Goal: Communication & Community: Participate in discussion

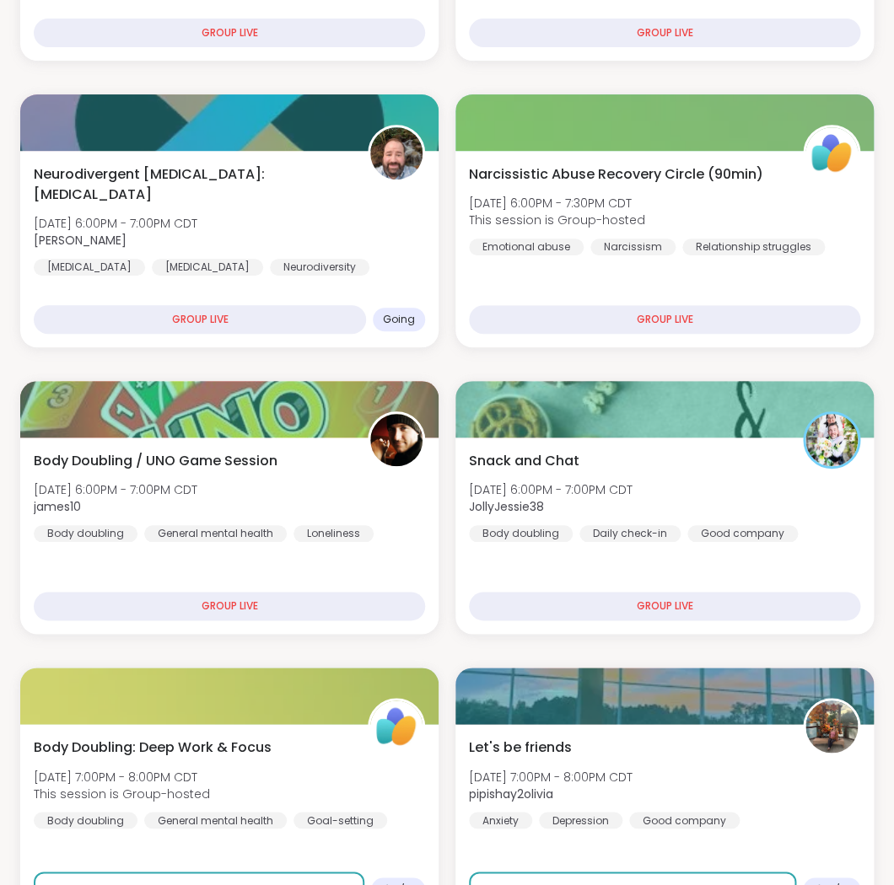
scroll to position [1904, 0]
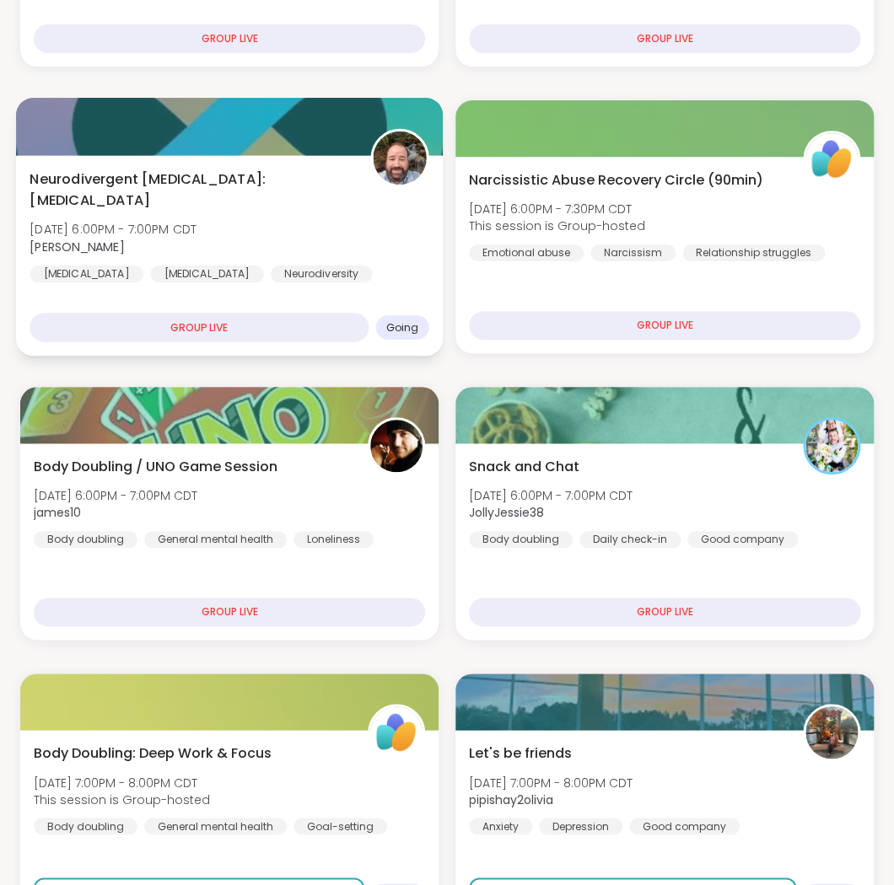
click at [325, 261] on div "Neurodivergent [MEDICAL_DATA]: [MEDICAL_DATA] [DATE] 6:00PM - 7:00PM CDT [PERSO…" at bounding box center [229, 226] width 399 height 114
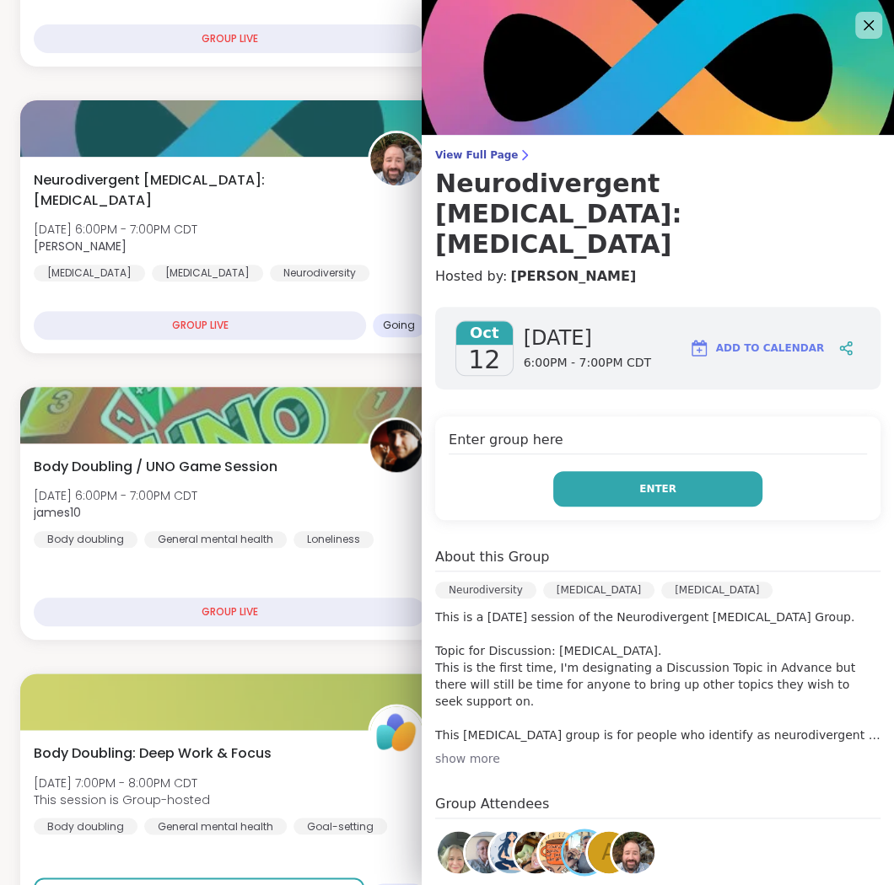
click at [685, 471] on button "Enter" at bounding box center [657, 488] width 209 height 35
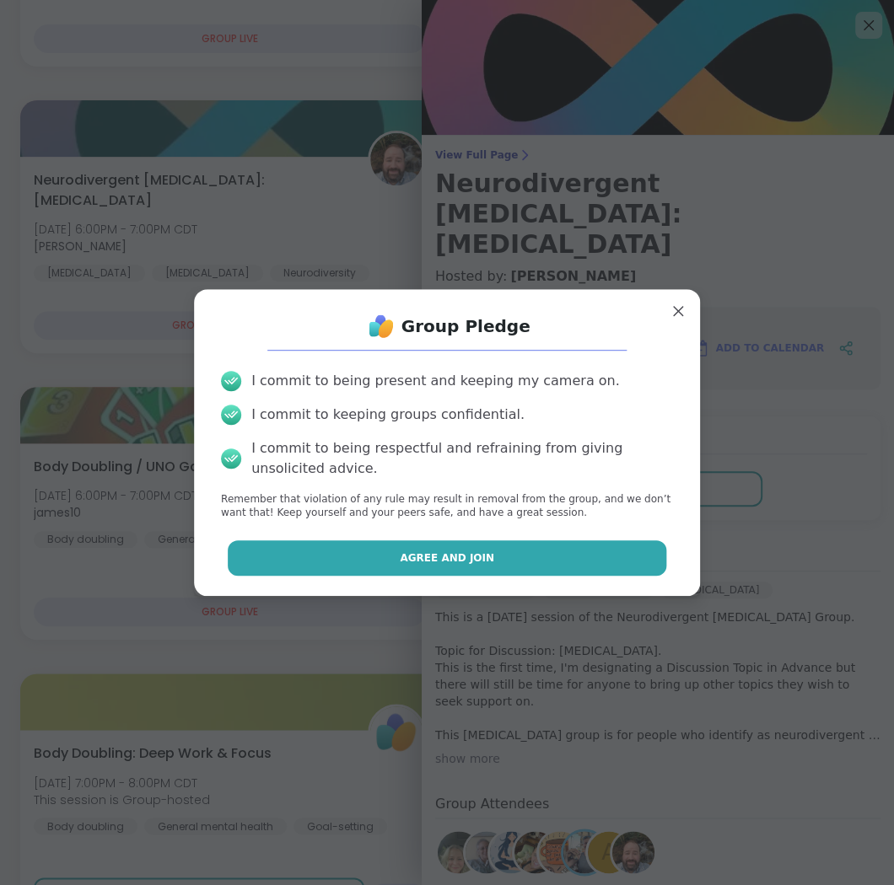
click at [515, 561] on button "Agree and Join" at bounding box center [447, 557] width 439 height 35
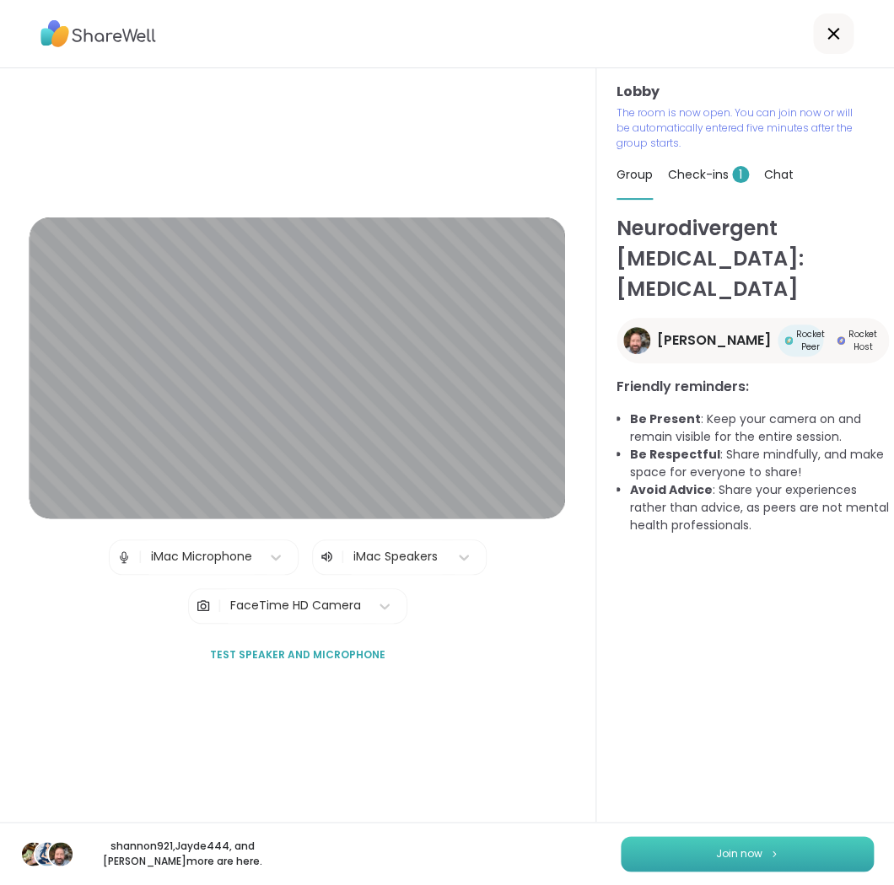
click at [775, 846] on button "Join now" at bounding box center [747, 853] width 253 height 35
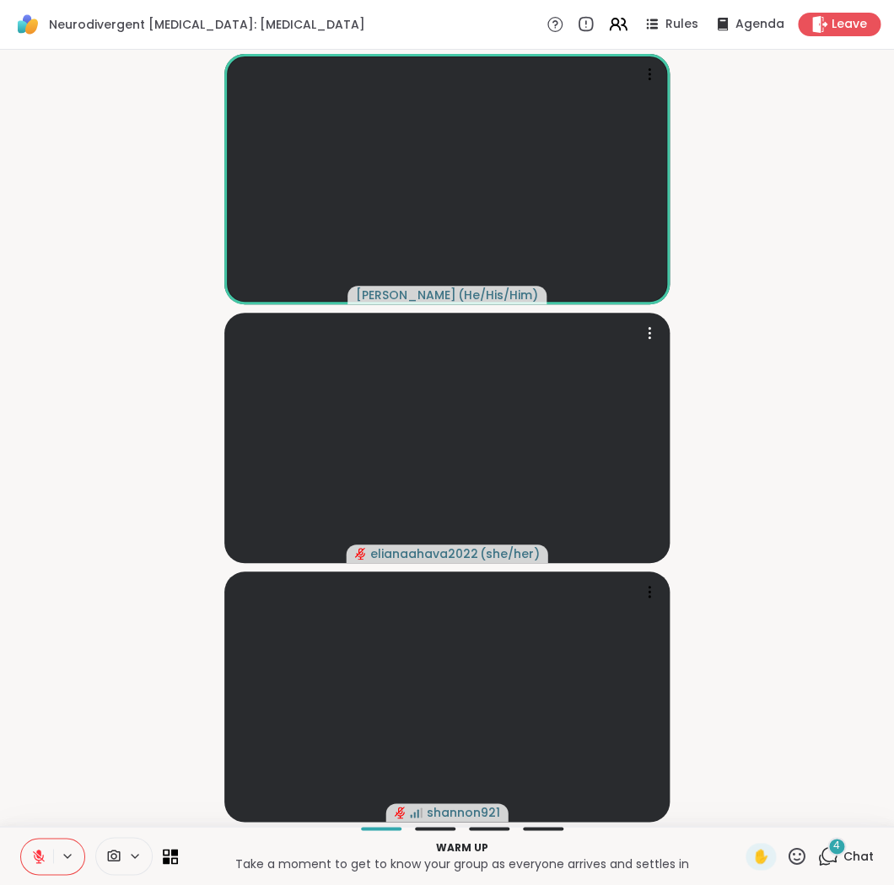
click at [45, 859] on icon at bounding box center [38, 856] width 15 height 15
click at [33, 854] on icon at bounding box center [36, 856] width 15 height 15
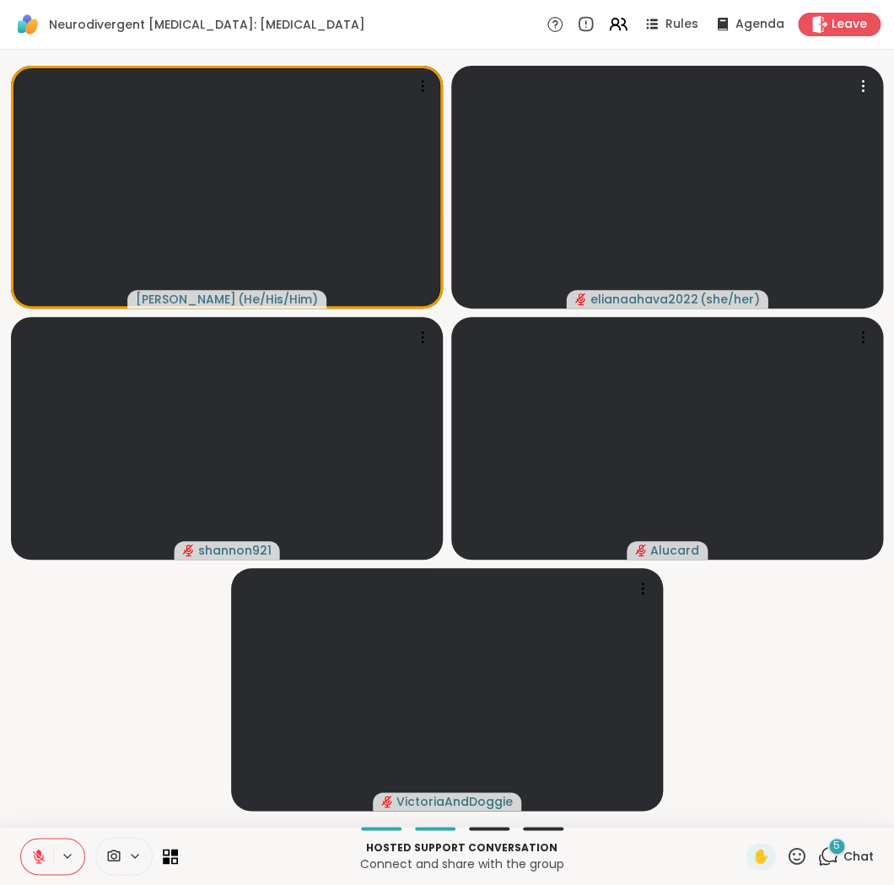
click at [35, 846] on button at bounding box center [37, 856] width 32 height 35
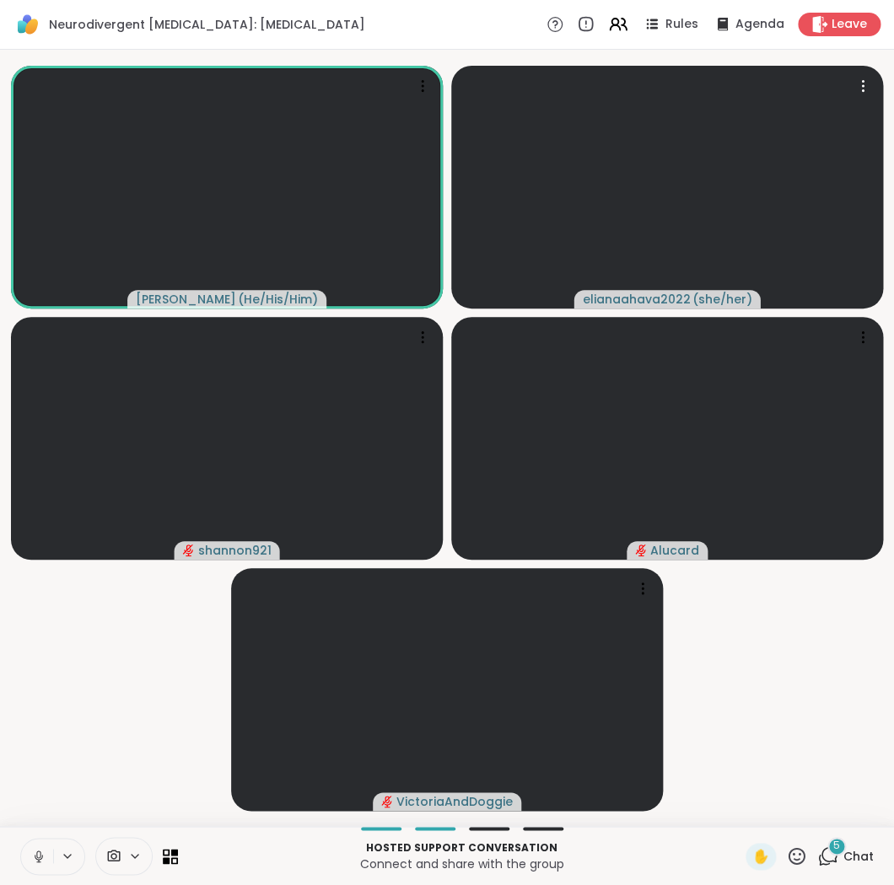
click at [46, 845] on button at bounding box center [37, 856] width 32 height 35
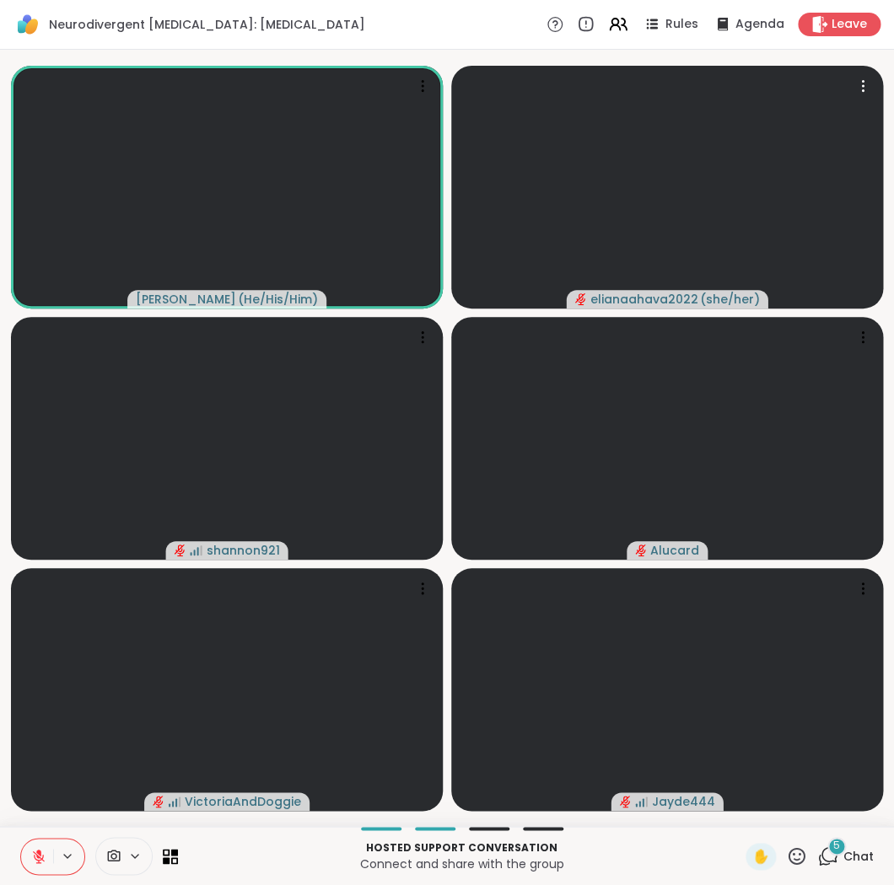
click at [36, 852] on icon at bounding box center [38, 856] width 15 height 15
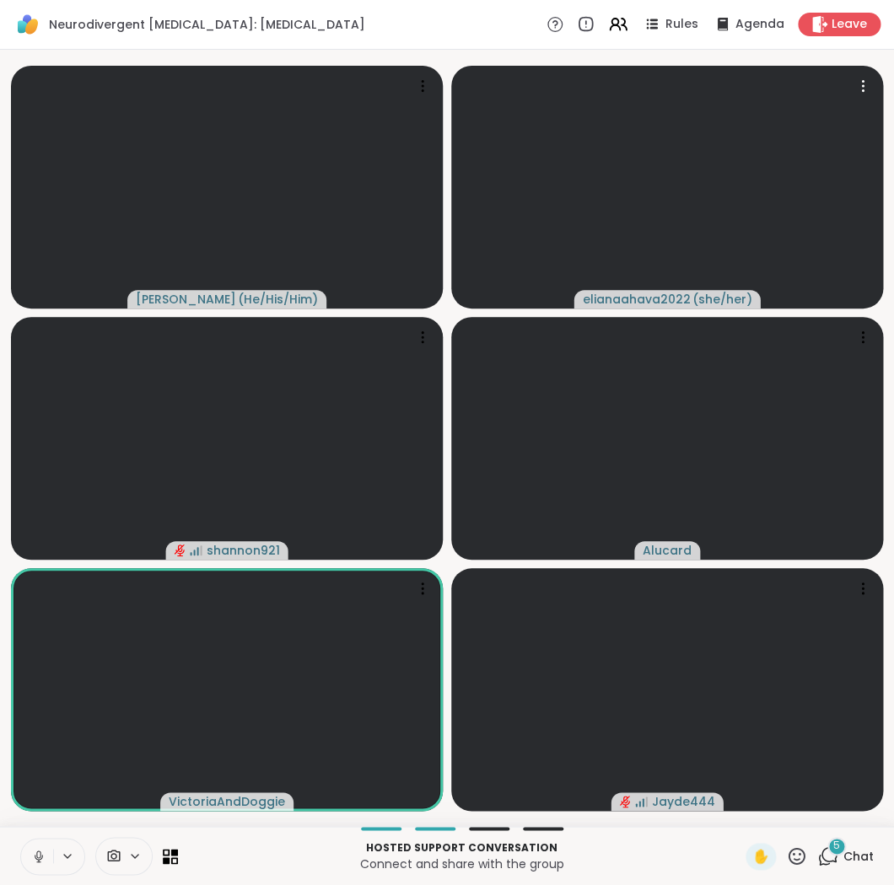
click at [44, 859] on icon at bounding box center [38, 856] width 15 height 15
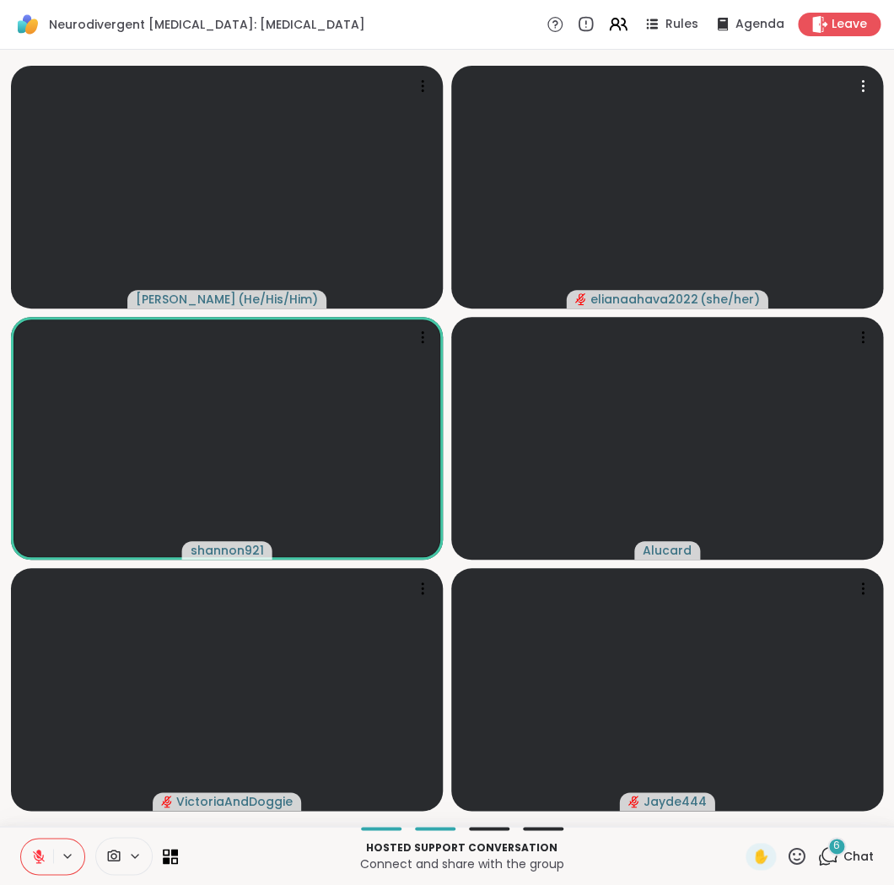
click at [824, 854] on icon at bounding box center [827, 856] width 21 height 21
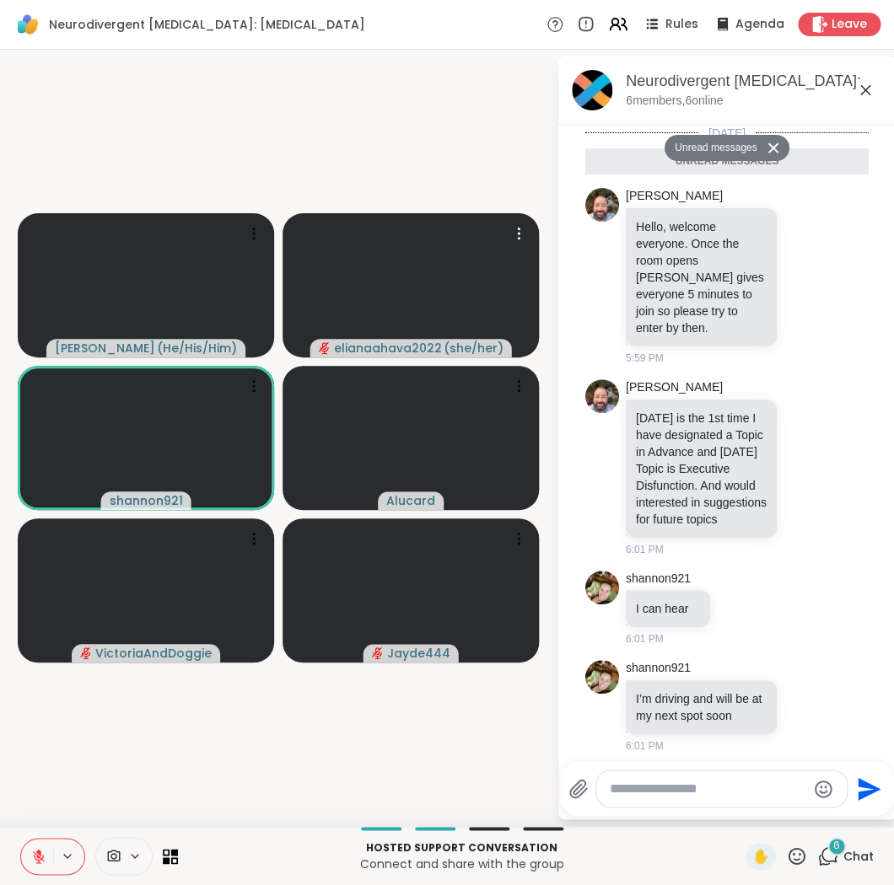
scroll to position [670, 0]
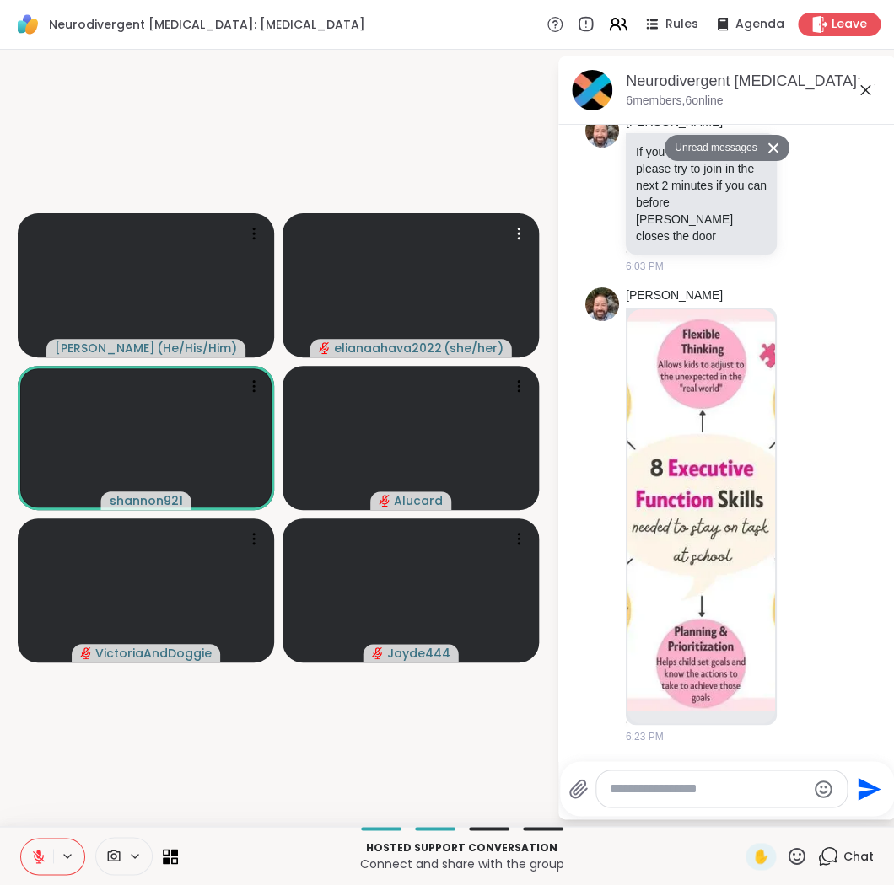
click at [628, 791] on textarea "Type your message" at bounding box center [708, 789] width 196 height 17
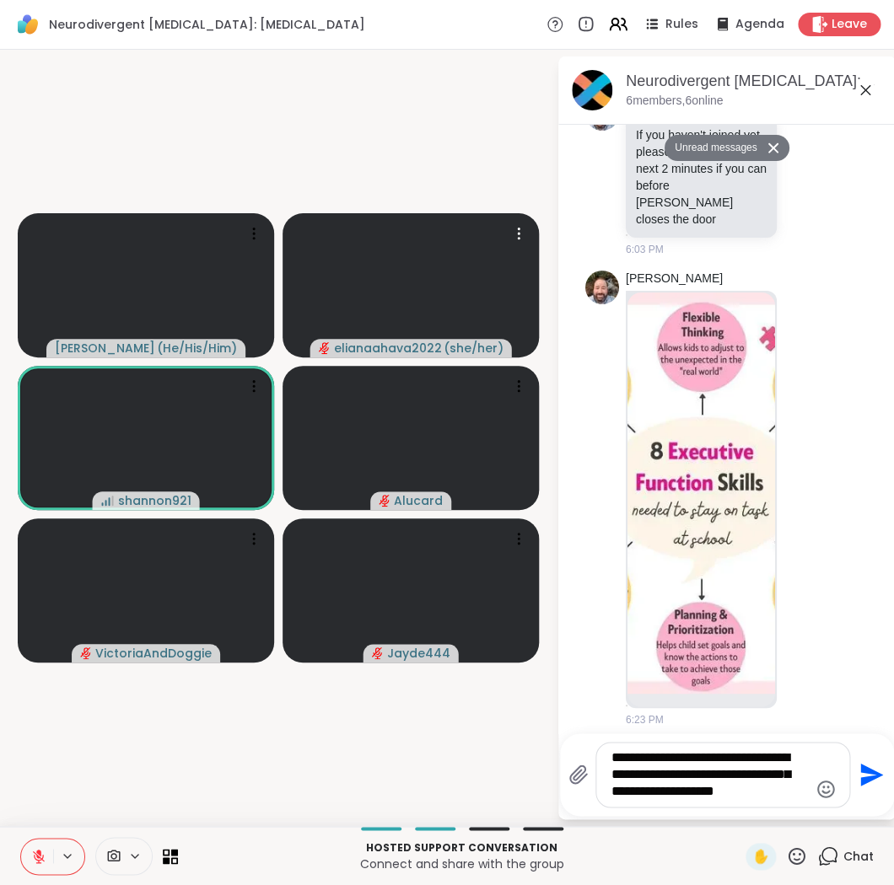
type textarea "**********"
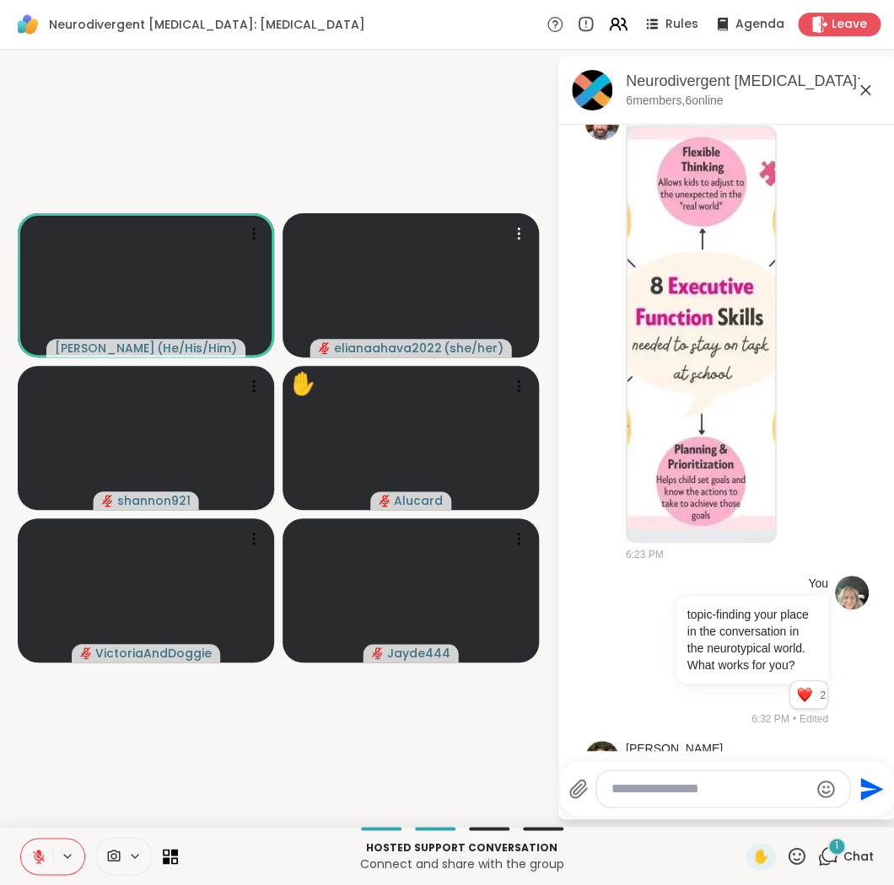
scroll to position [885, 0]
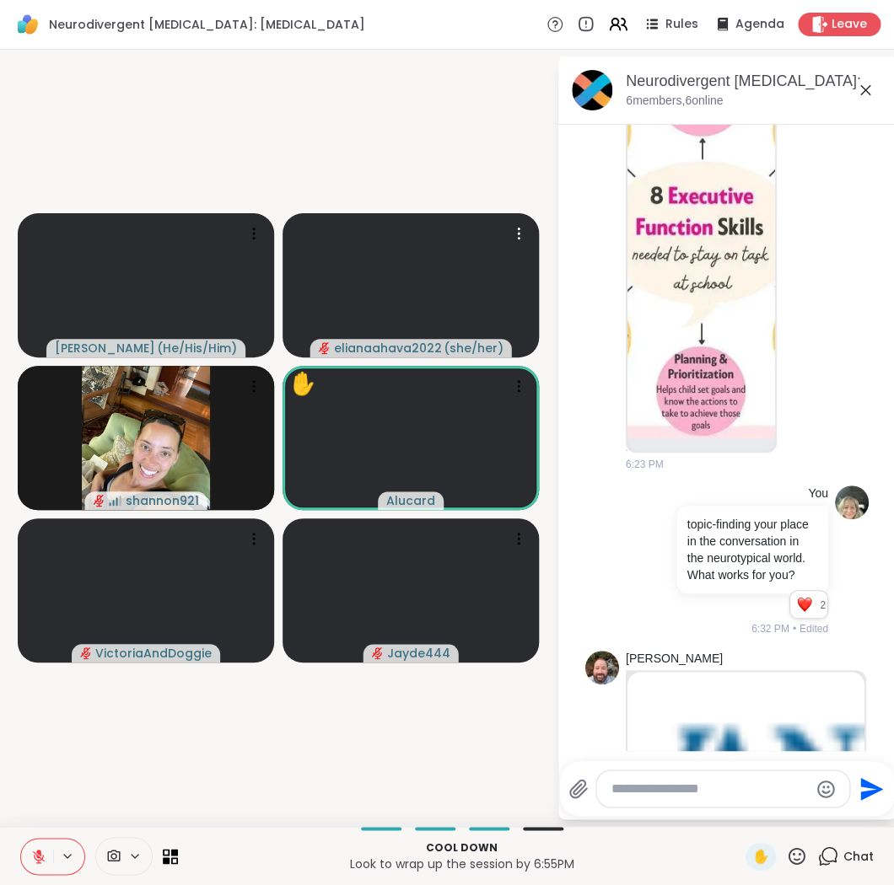
click at [750, 795] on textarea "Type your message" at bounding box center [709, 789] width 196 height 17
type textarea "***"
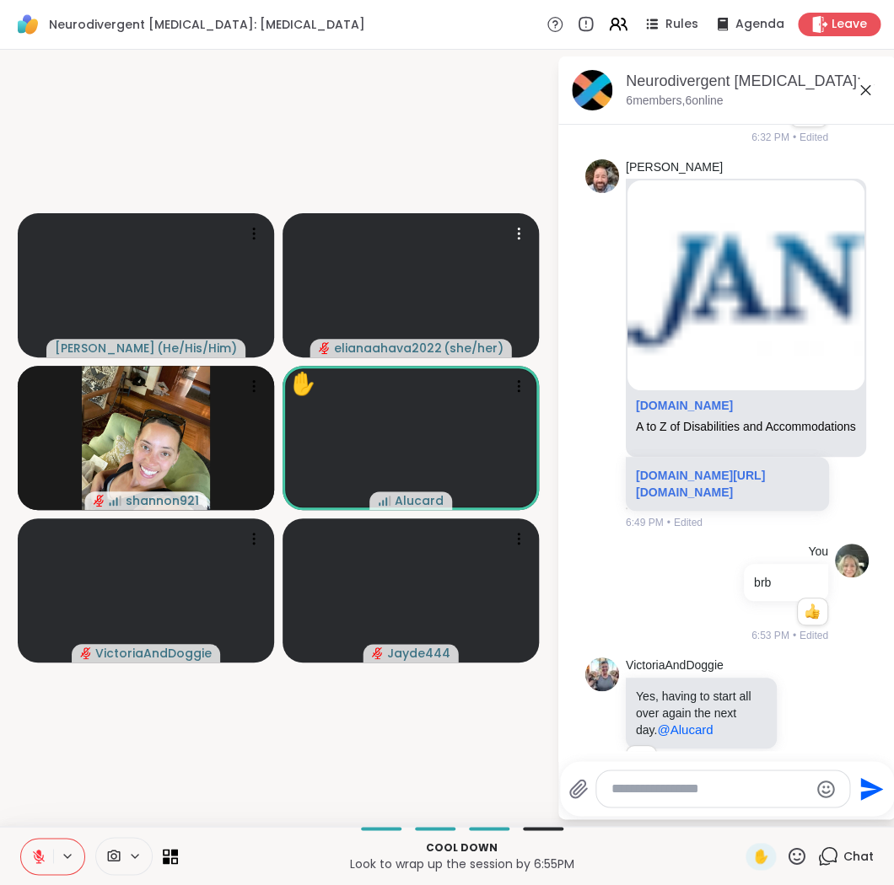
scroll to position [1425, 0]
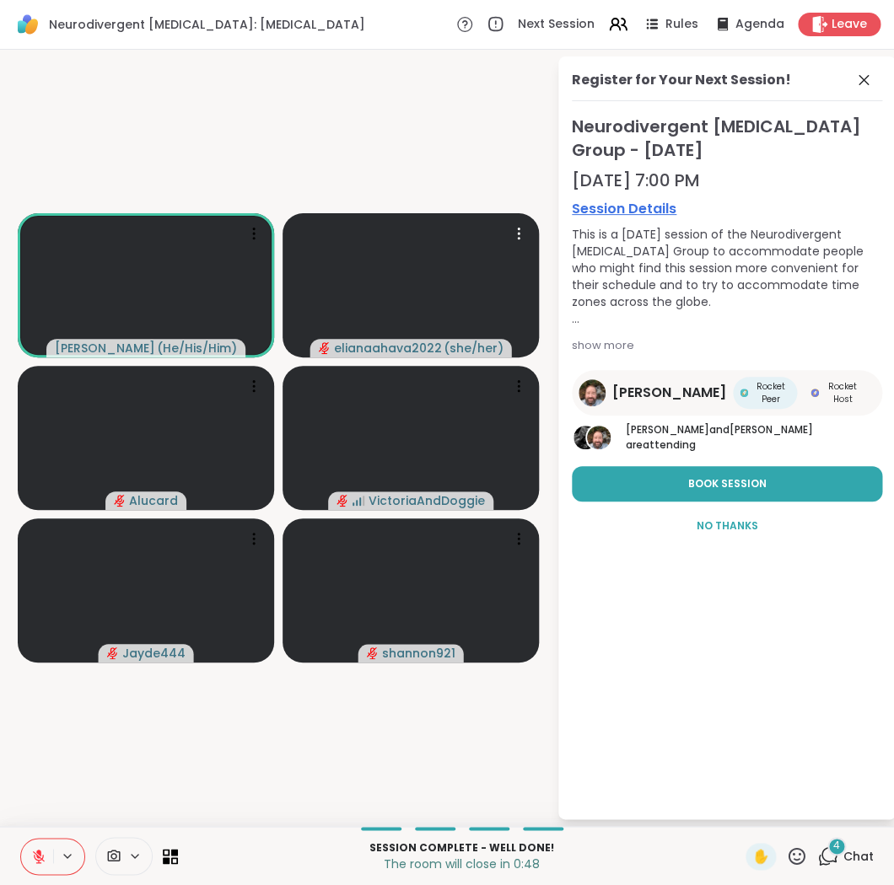
click at [792, 850] on icon at bounding box center [796, 855] width 17 height 17
click at [755, 807] on span "❤️" at bounding box center [747, 812] width 17 height 20
click at [31, 855] on button at bounding box center [37, 856] width 32 height 35
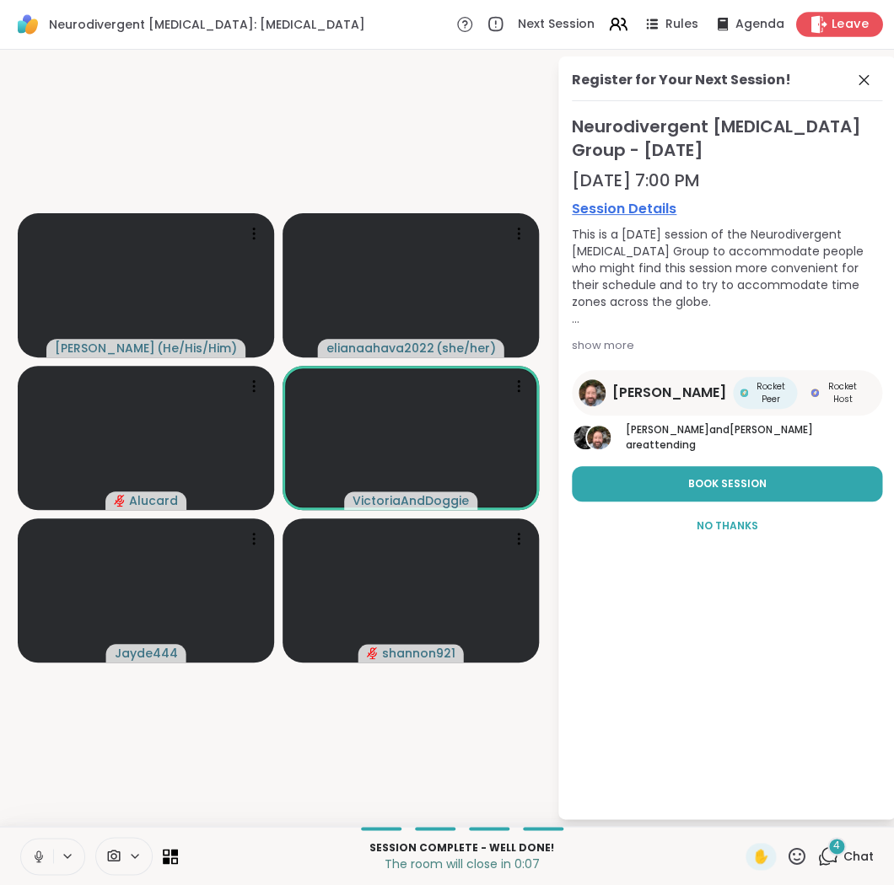
click at [835, 21] on span "Leave" at bounding box center [849, 25] width 37 height 18
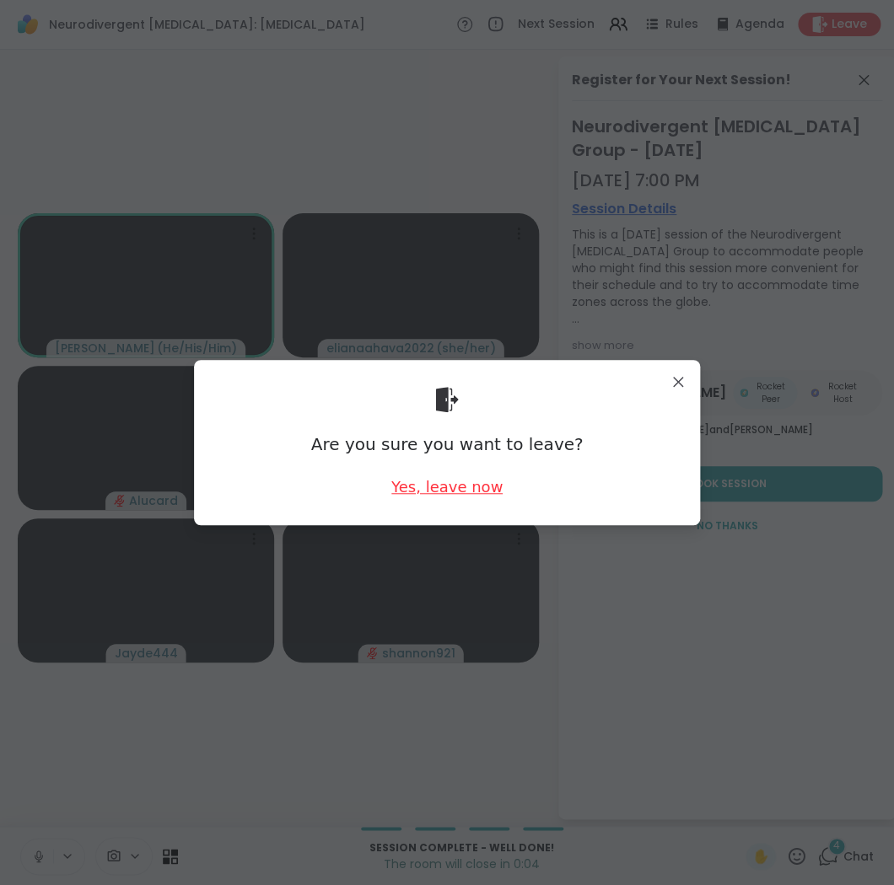
click at [429, 490] on div "Yes, leave now" at bounding box center [446, 486] width 111 height 21
